Goal: Navigation & Orientation: Understand site structure

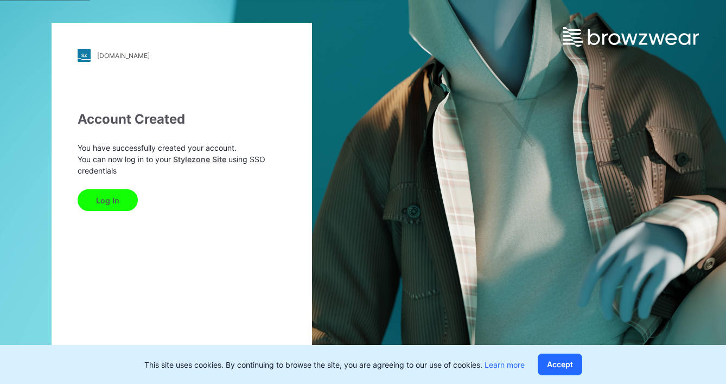
click at [109, 203] on button "Log In" at bounding box center [108, 200] width 60 height 22
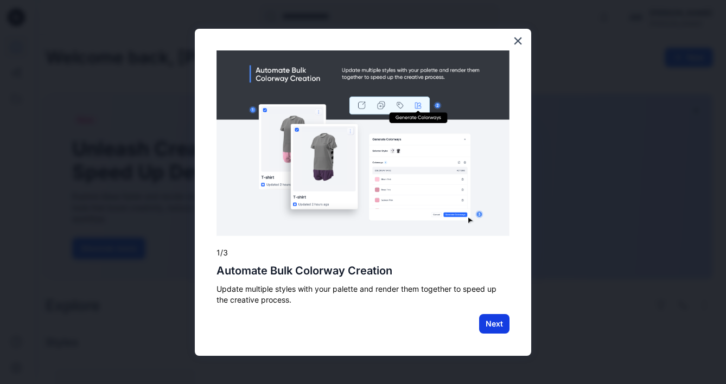
click at [488, 321] on button "Next" at bounding box center [494, 324] width 30 height 20
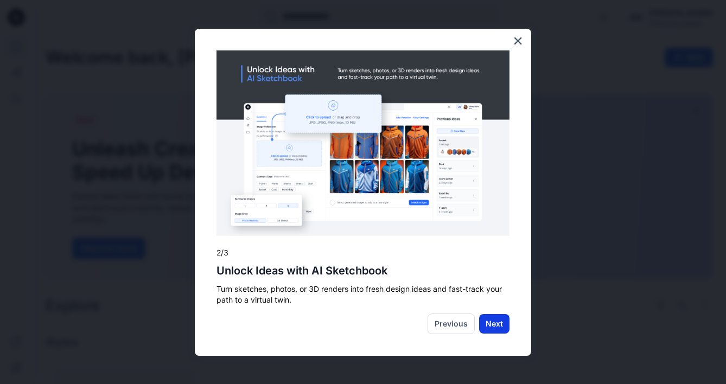
click at [491, 317] on button "Next" at bounding box center [494, 324] width 30 height 20
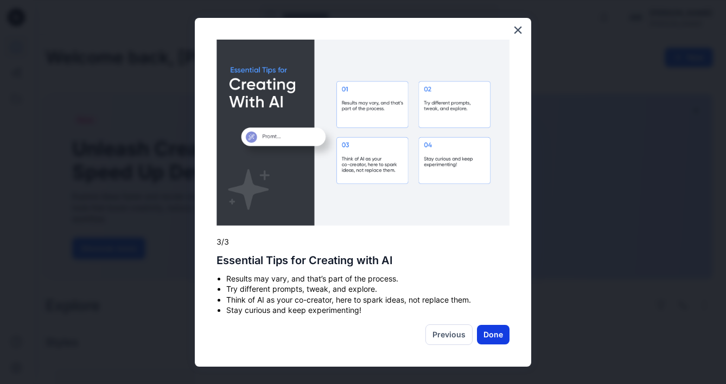
click at [495, 343] on button "Done" at bounding box center [493, 335] width 33 height 20
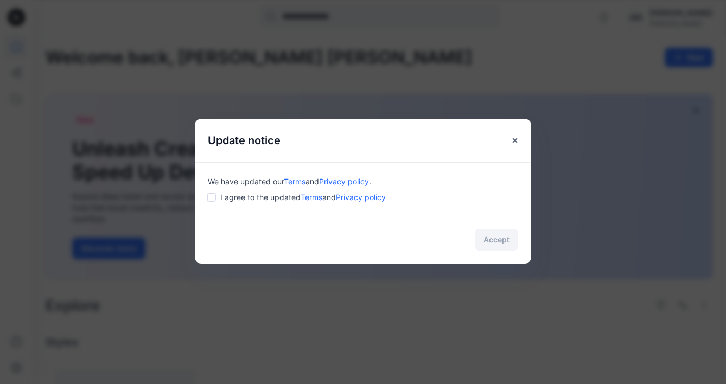
drag, startPoint x: 241, startPoint y: 200, endPoint x: 251, endPoint y: 200, distance: 9.2
click at [241, 200] on span "I agree to the updated Terms and Privacy policy" at bounding box center [302, 197] width 165 height 11
click at [502, 238] on button "Accept" at bounding box center [496, 240] width 43 height 22
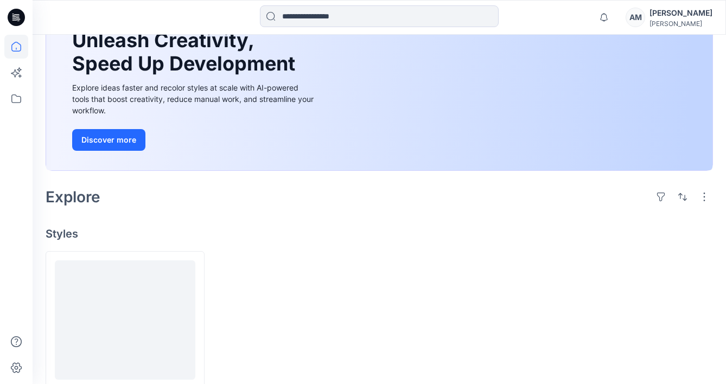
scroll to position [163, 0]
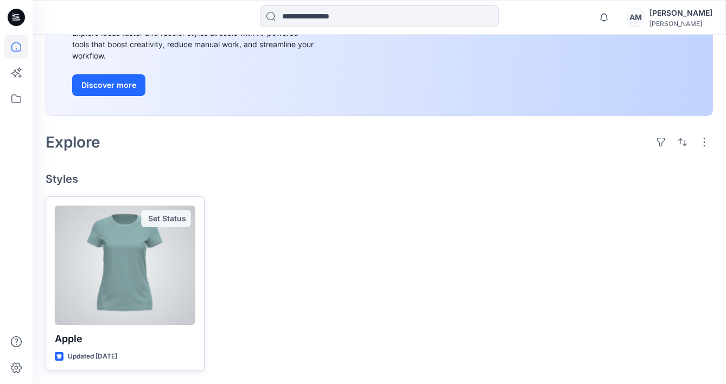
click at [149, 254] on div at bounding box center [125, 265] width 141 height 119
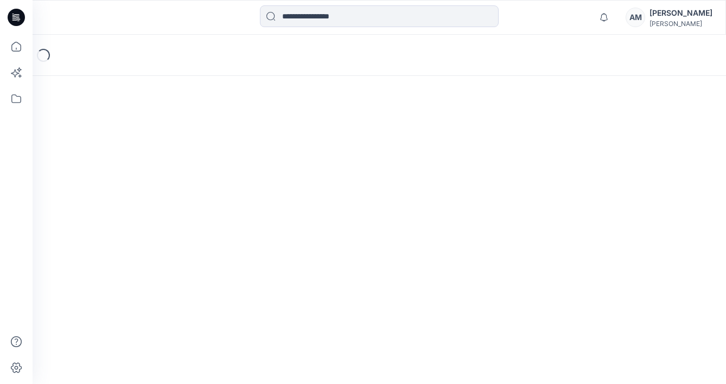
click at [149, 254] on div "Loading..." at bounding box center [379, 209] width 693 height 349
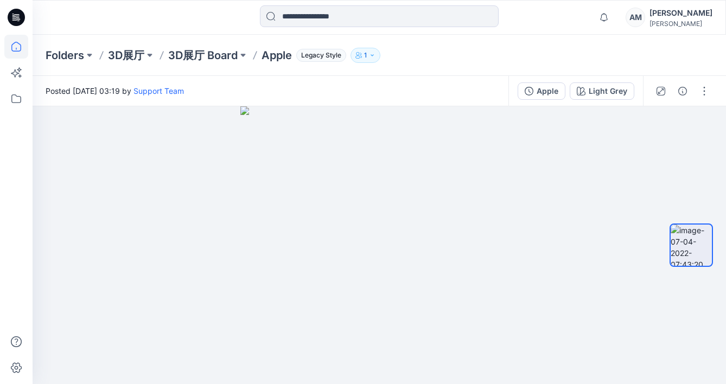
click at [22, 46] on icon at bounding box center [16, 47] width 24 height 24
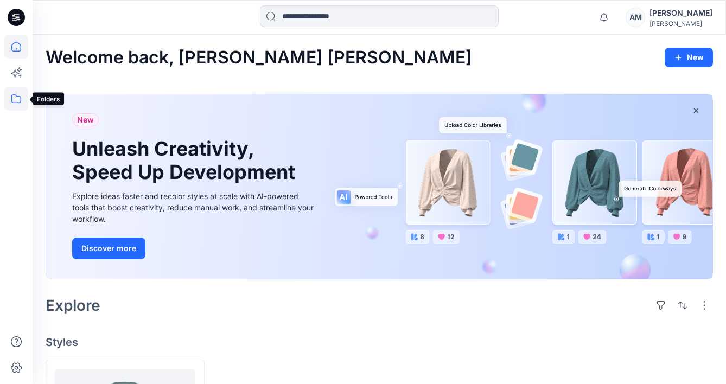
click at [13, 103] on icon at bounding box center [16, 99] width 24 height 24
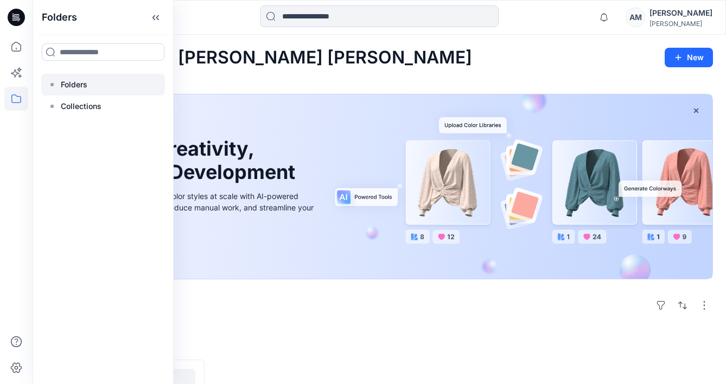
click at [76, 83] on p "Folders" at bounding box center [74, 84] width 27 height 13
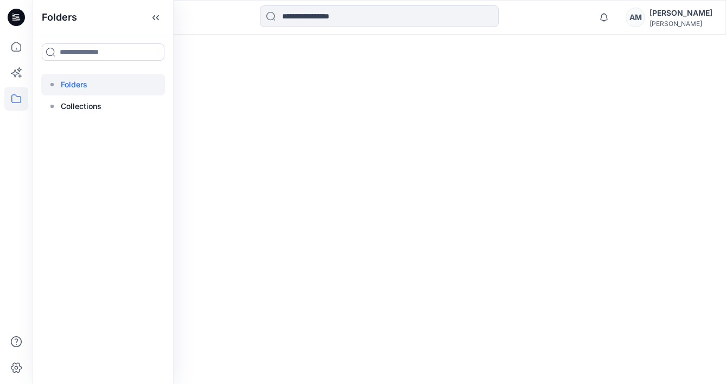
click at [76, 83] on p "Folders" at bounding box center [74, 84] width 27 height 13
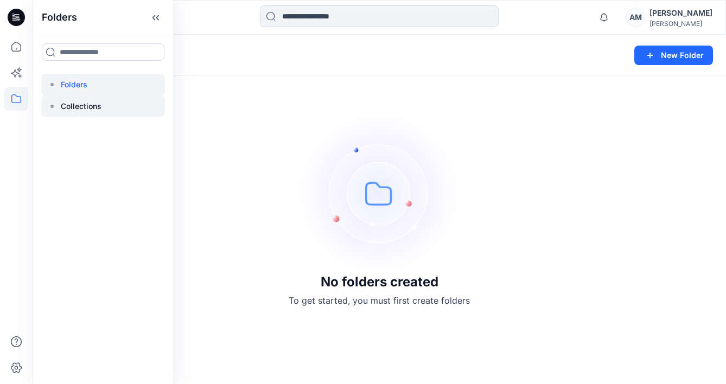
click at [61, 109] on p "Collections" at bounding box center [81, 106] width 41 height 13
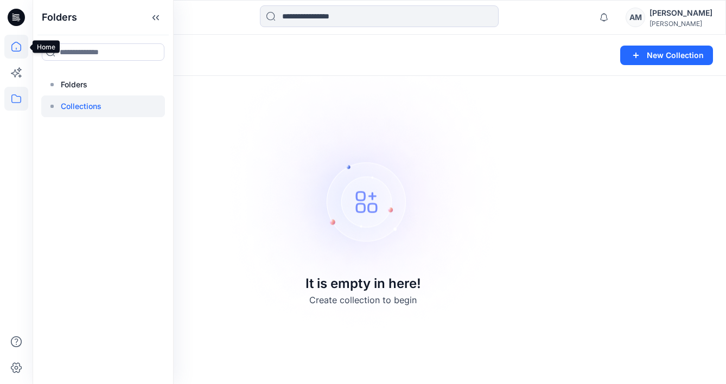
click at [17, 46] on icon at bounding box center [16, 47] width 24 height 24
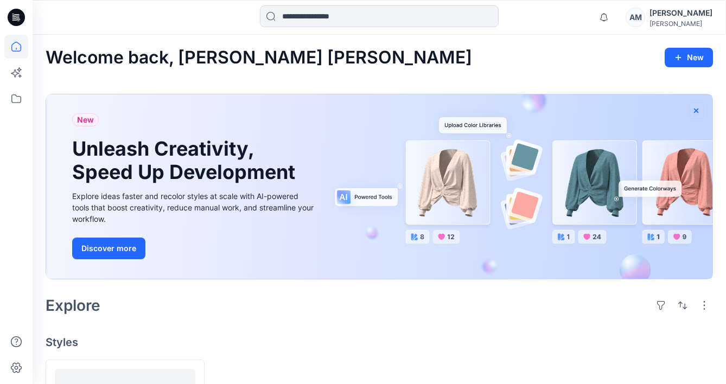
click at [699, 108] on icon "button" at bounding box center [696, 110] width 9 height 9
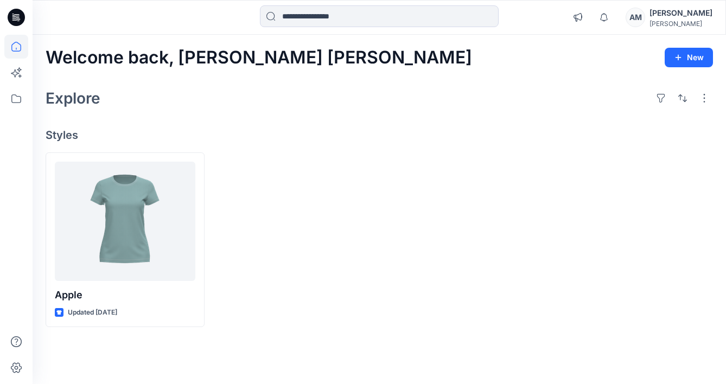
click at [18, 18] on icon at bounding box center [16, 17] width 17 height 17
